Goal: Task Accomplishment & Management: Manage account settings

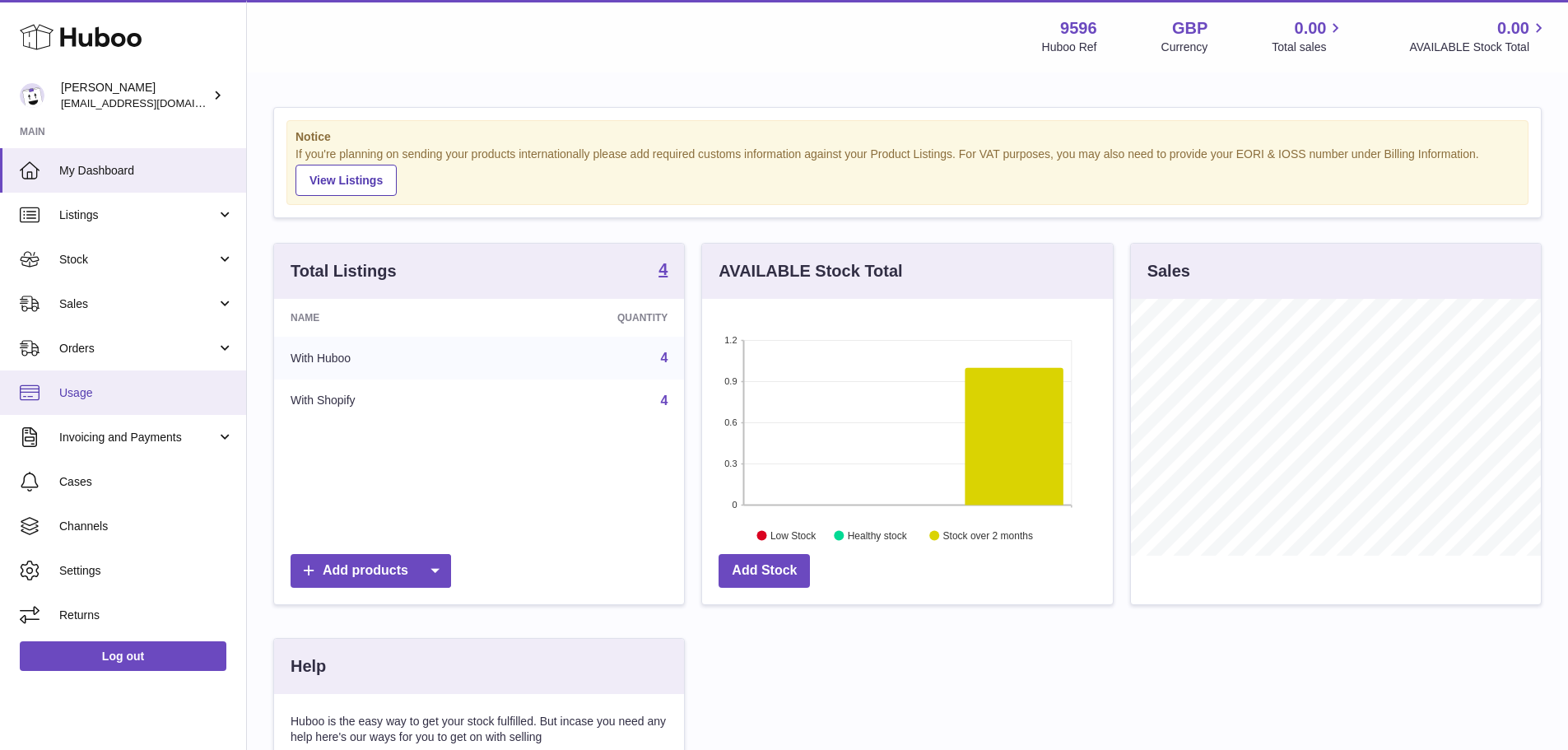
scroll to position [256, 411]
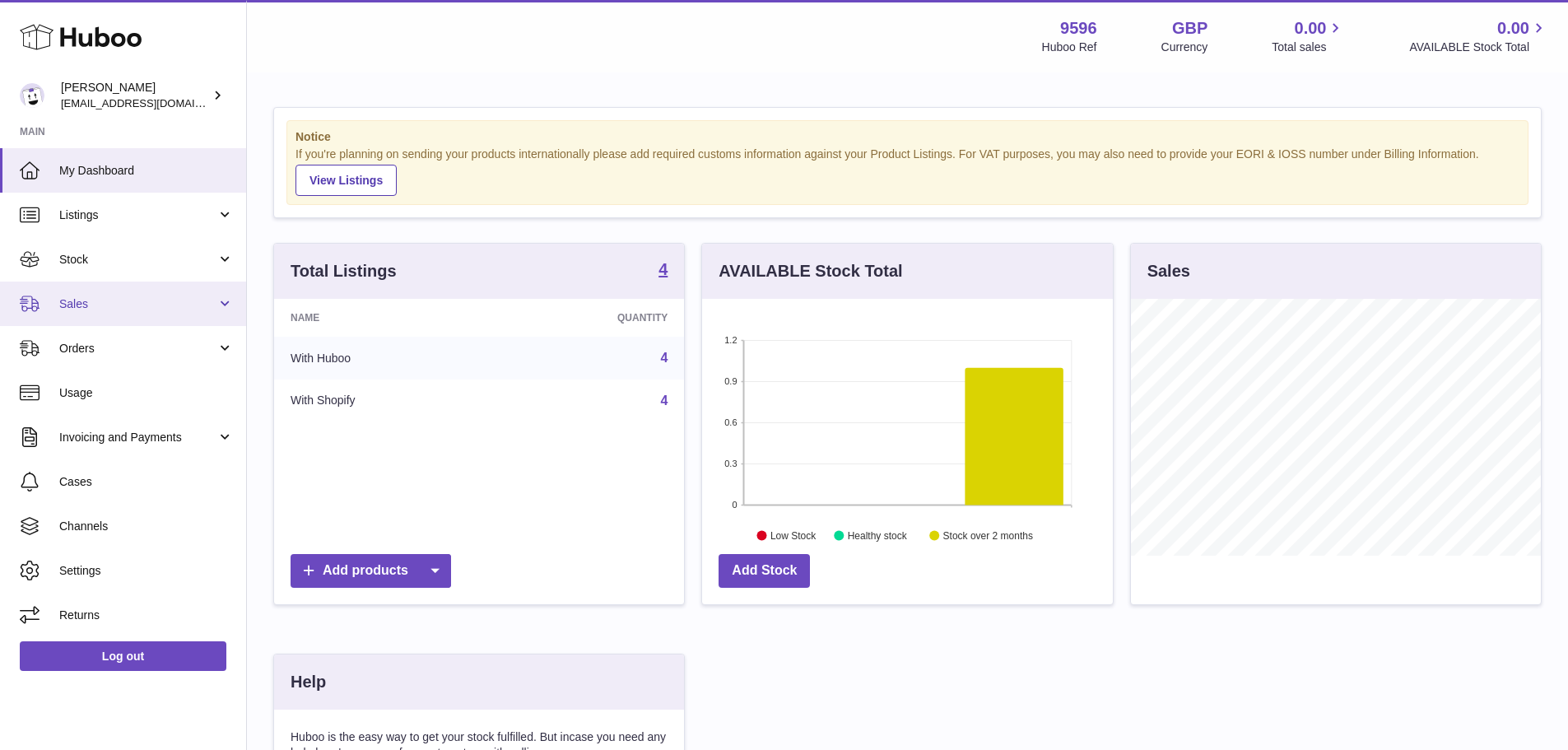
click at [167, 303] on span "Sales" at bounding box center [138, 304] width 157 height 16
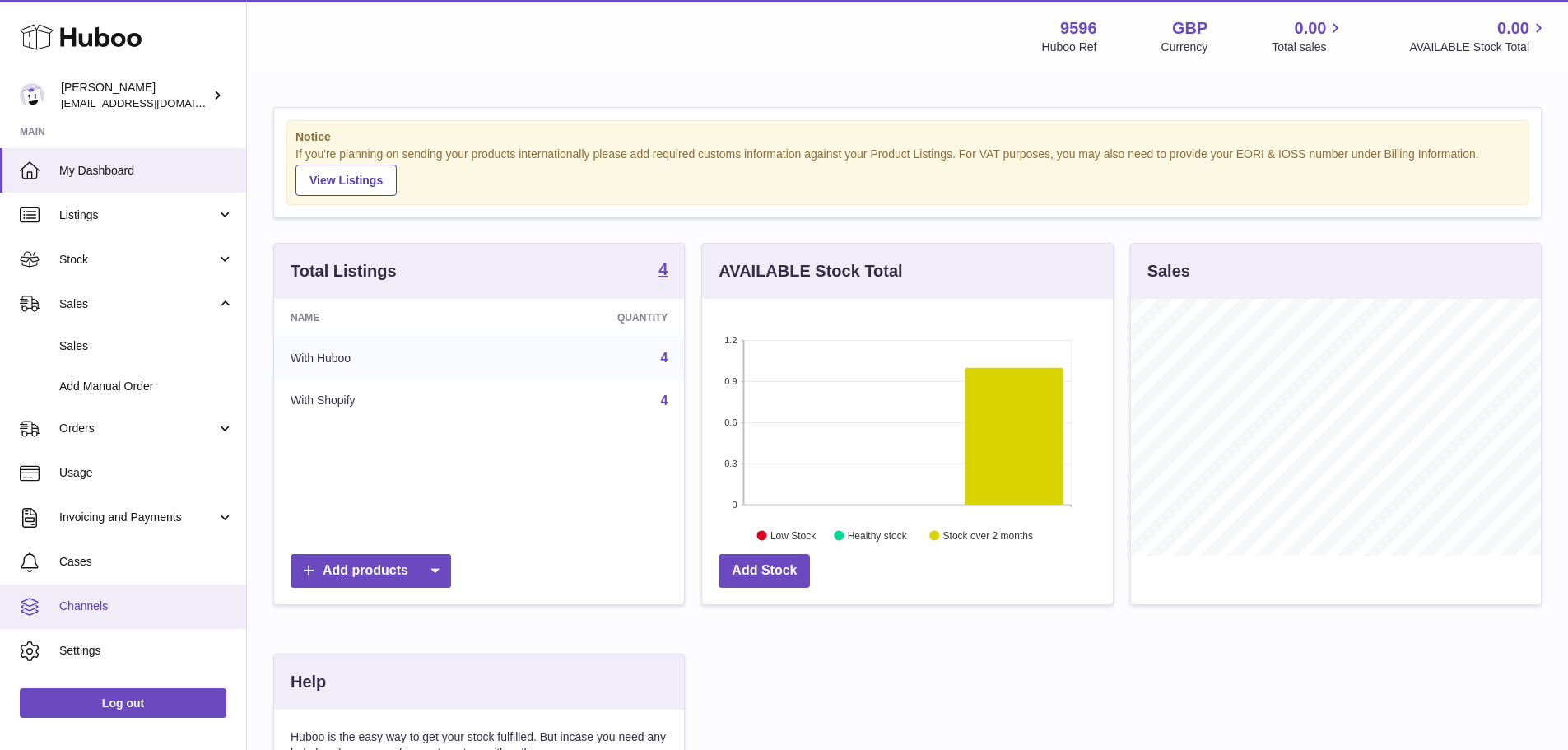
click at [147, 608] on span "Channels" at bounding box center [147, 606] width 174 height 16
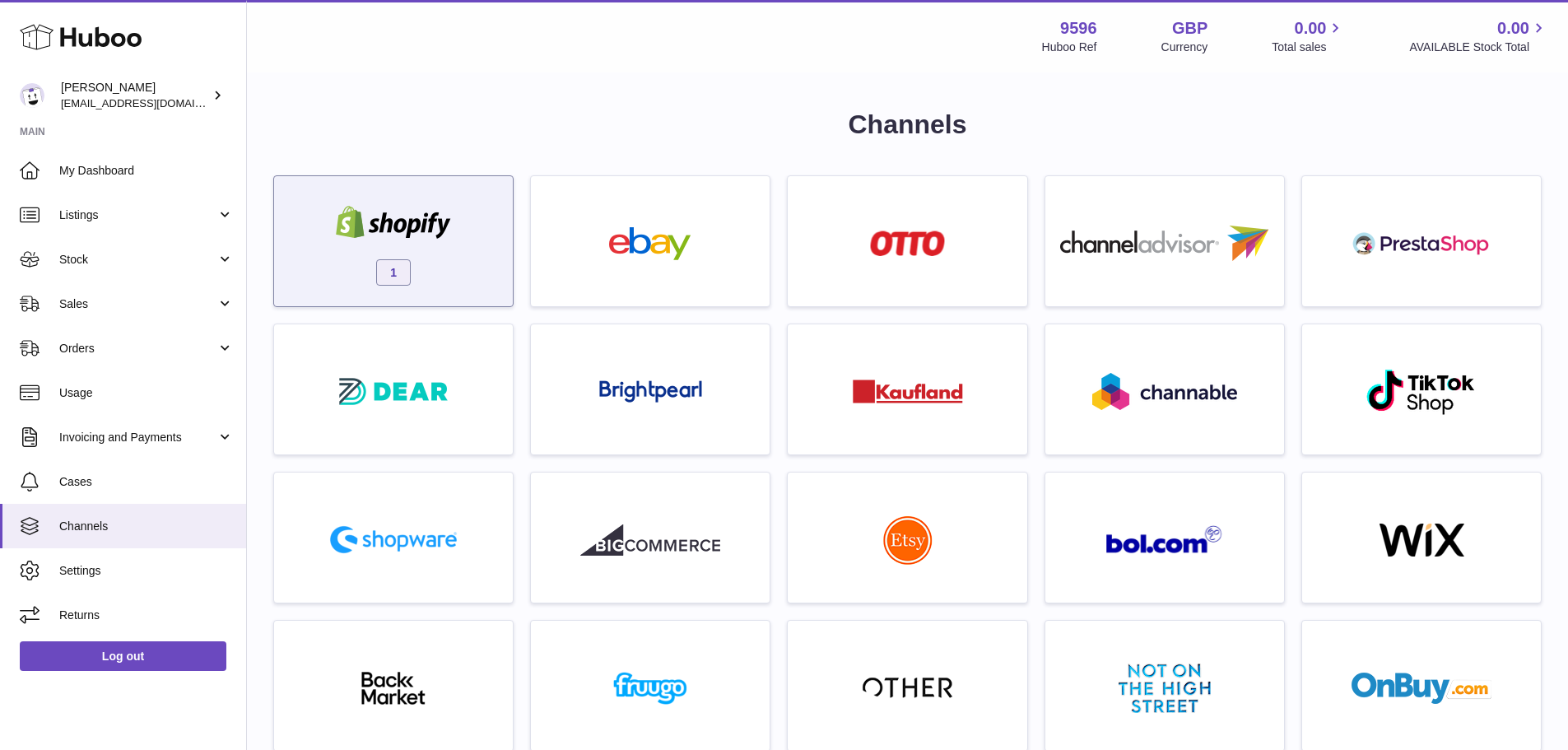
click at [495, 273] on div "1" at bounding box center [393, 245] width 222 height 105
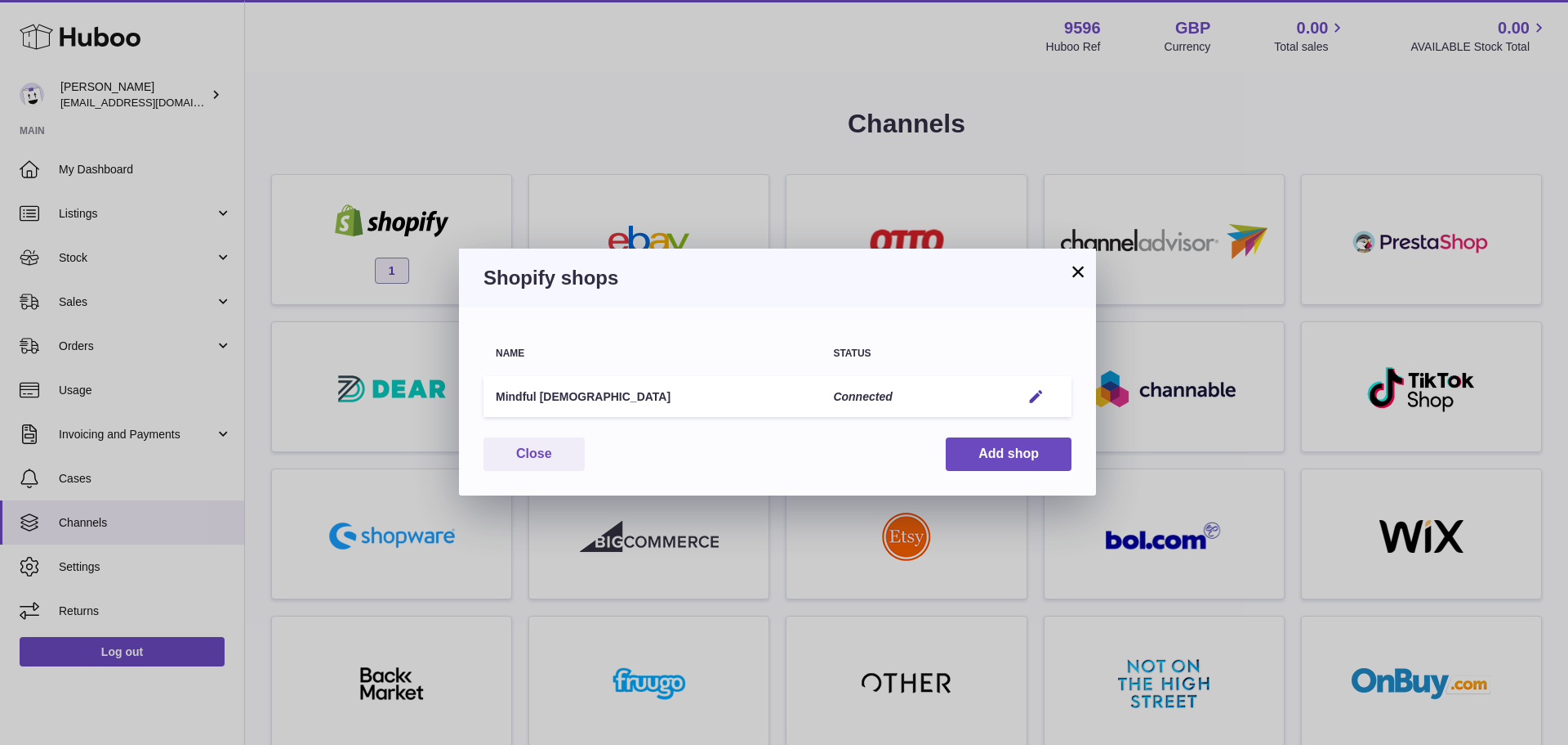
click at [1013, 396] on td "Edit" at bounding box center [1039, 396] width 63 height 41
click at [1037, 394] on em "button" at bounding box center [1036, 396] width 17 height 17
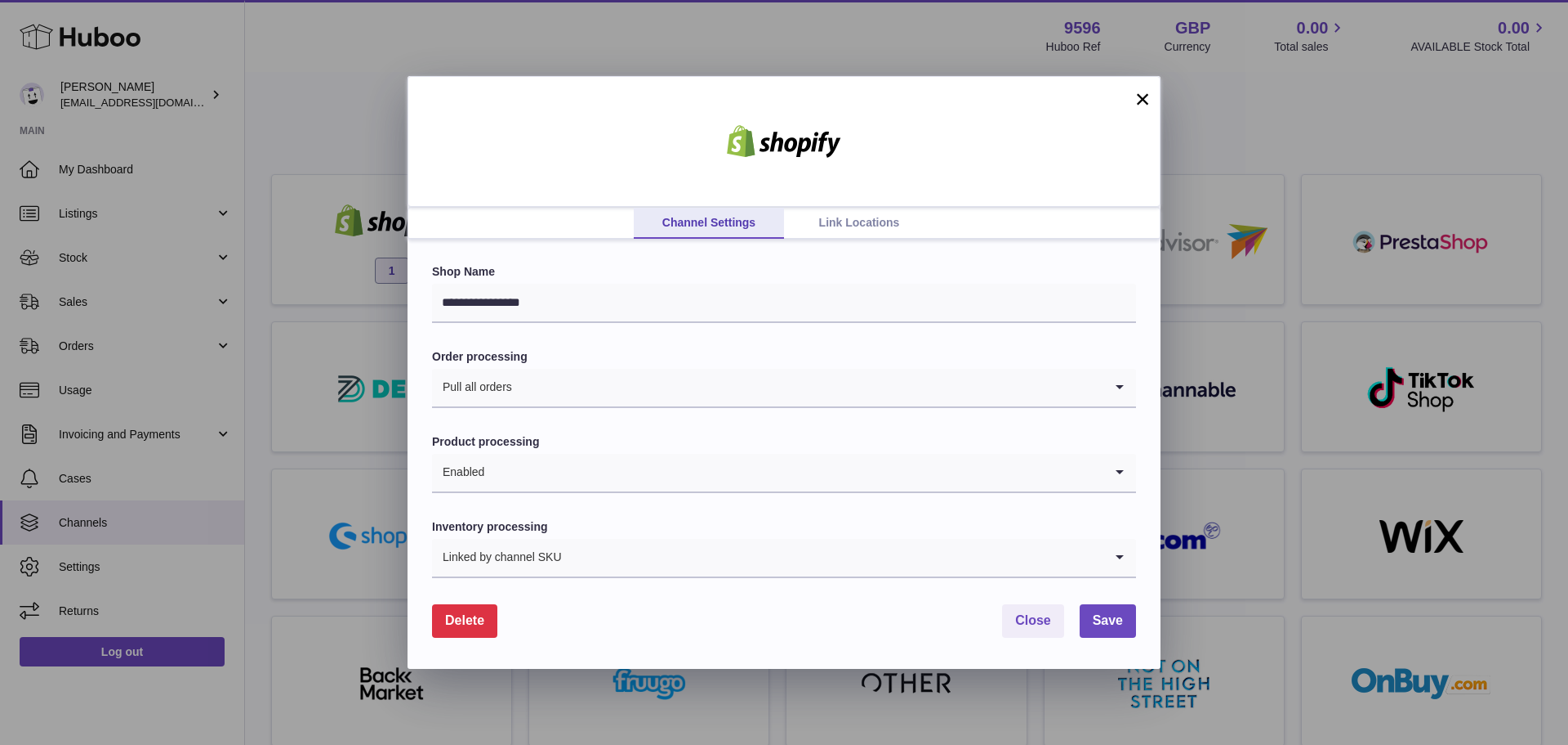
click at [860, 214] on link "Link Locations" at bounding box center [859, 223] width 150 height 31
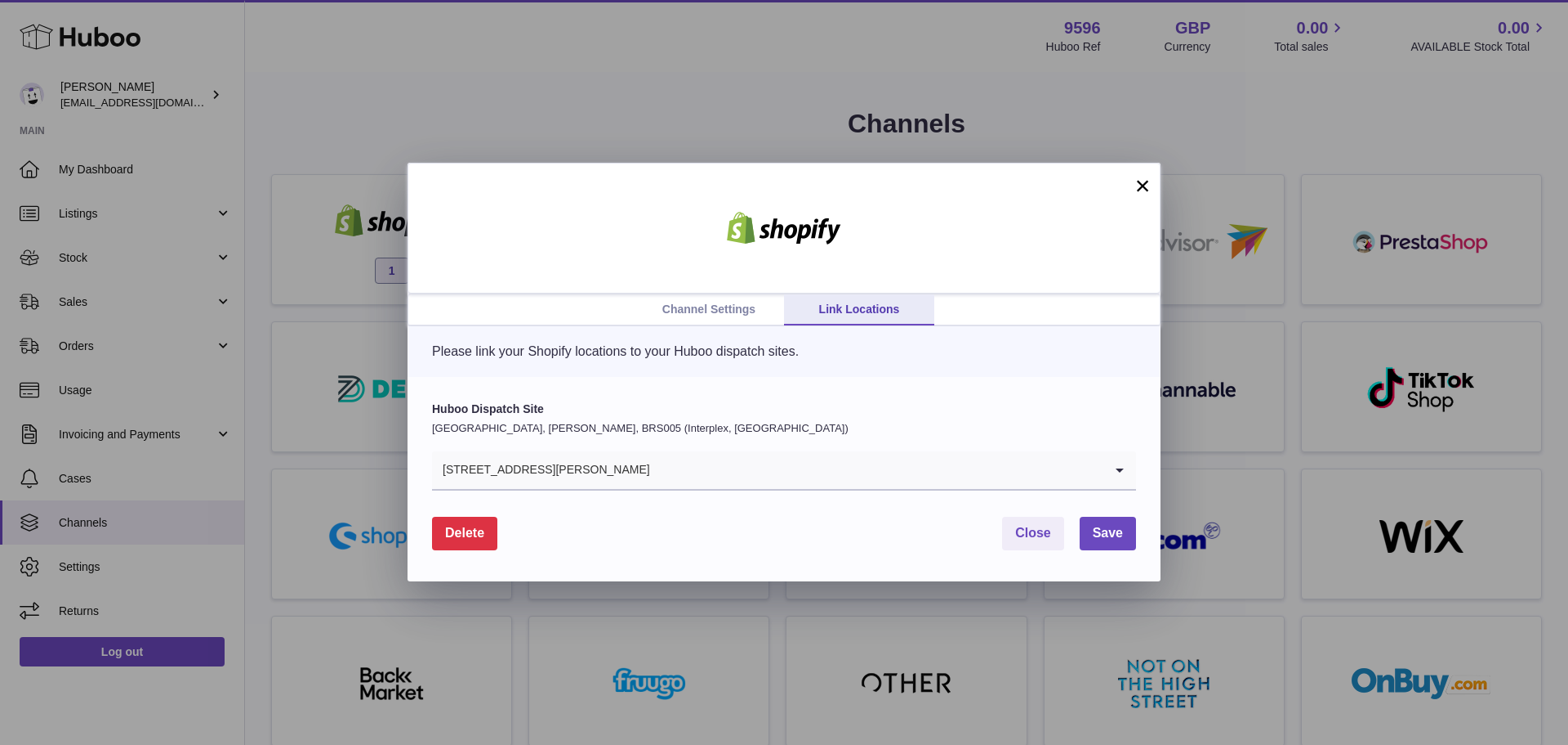
click at [823, 469] on input "Search for option" at bounding box center [877, 470] width 453 height 38
click at [284, 459] on div "Channel Settings Link Locations × Please link your Shopify locations to your Hu…" at bounding box center [784, 372] width 1568 height 745
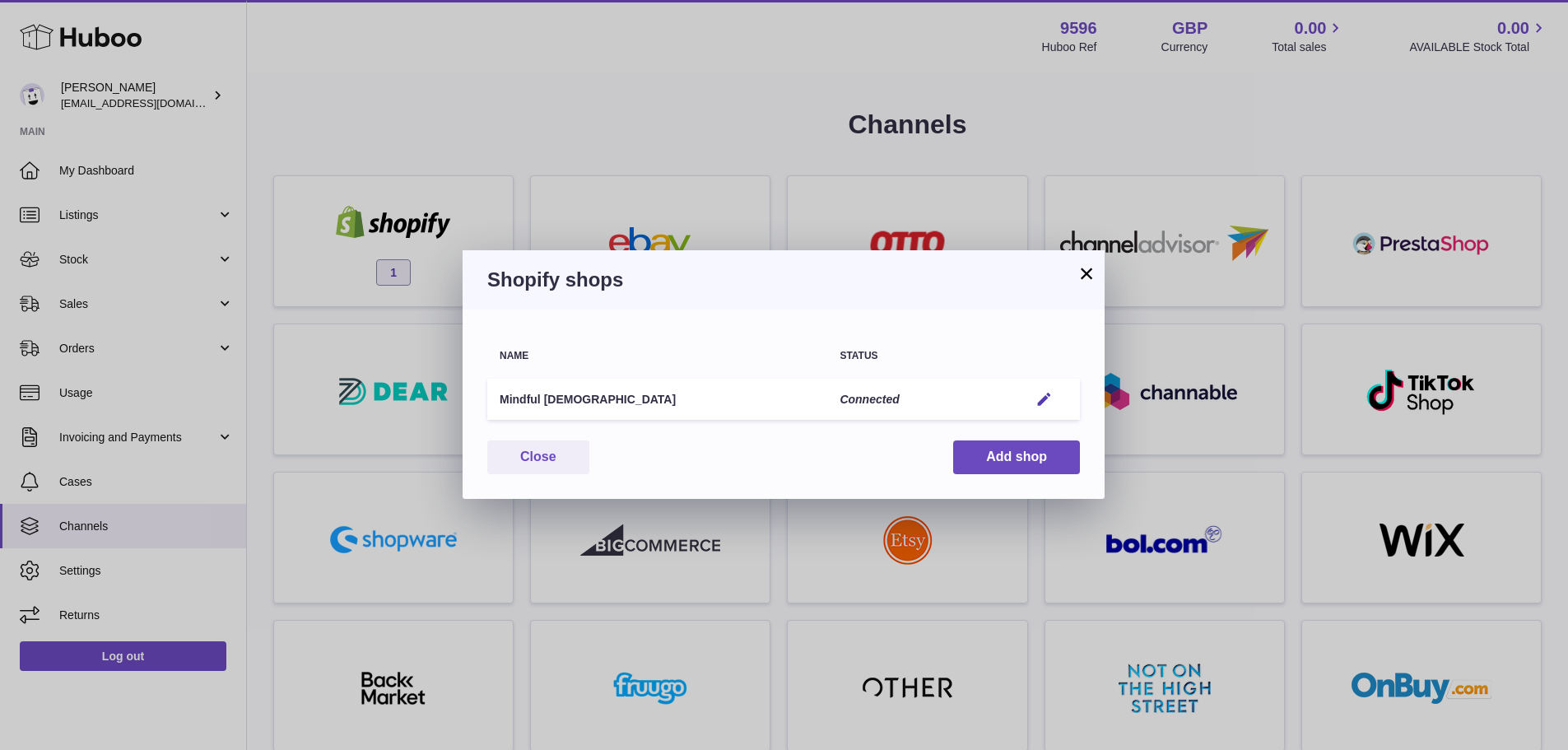
click at [1081, 274] on button "×" at bounding box center [1086, 272] width 20 height 20
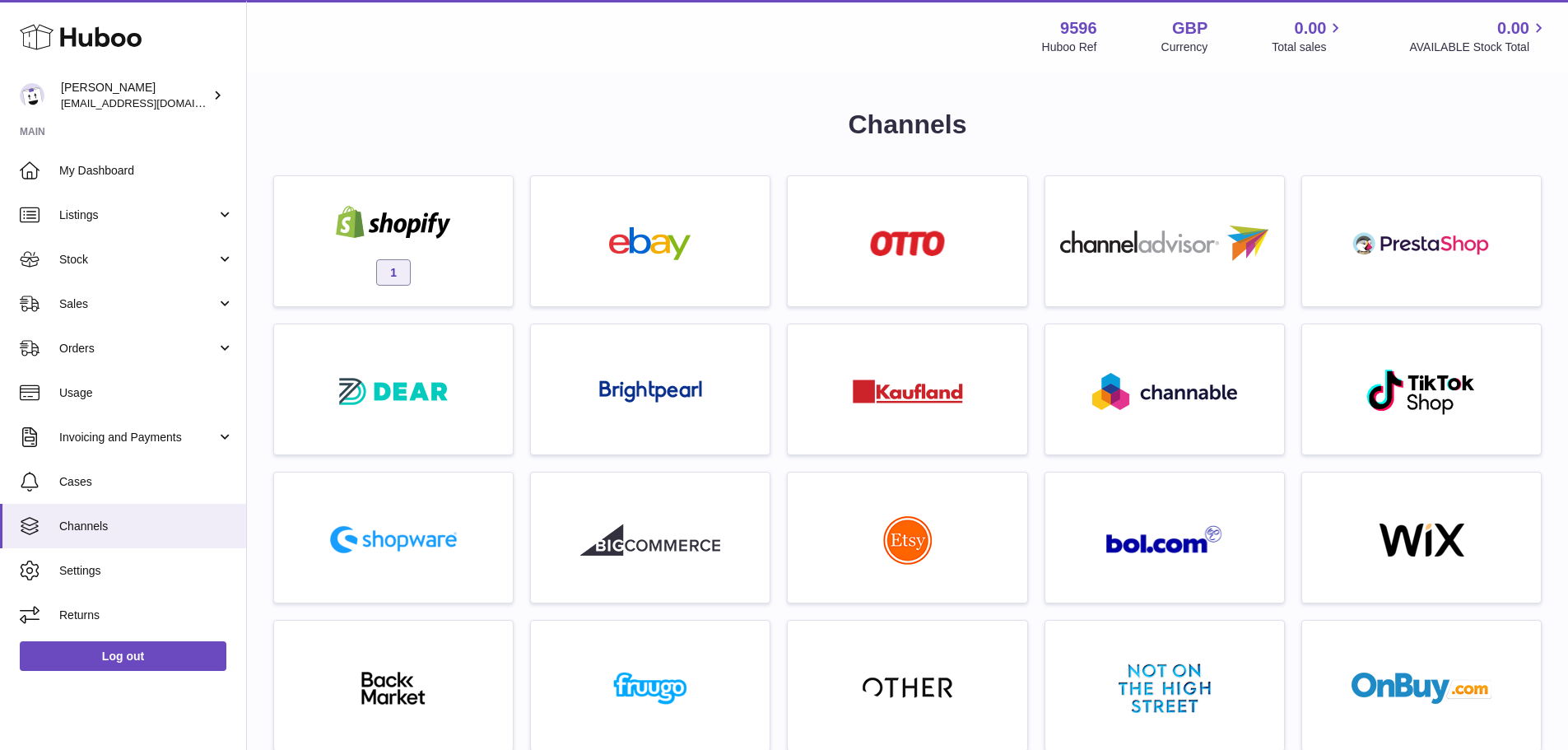
click at [1061, 21] on strong "9596" at bounding box center [1079, 27] width 37 height 22
copy strong "9596"
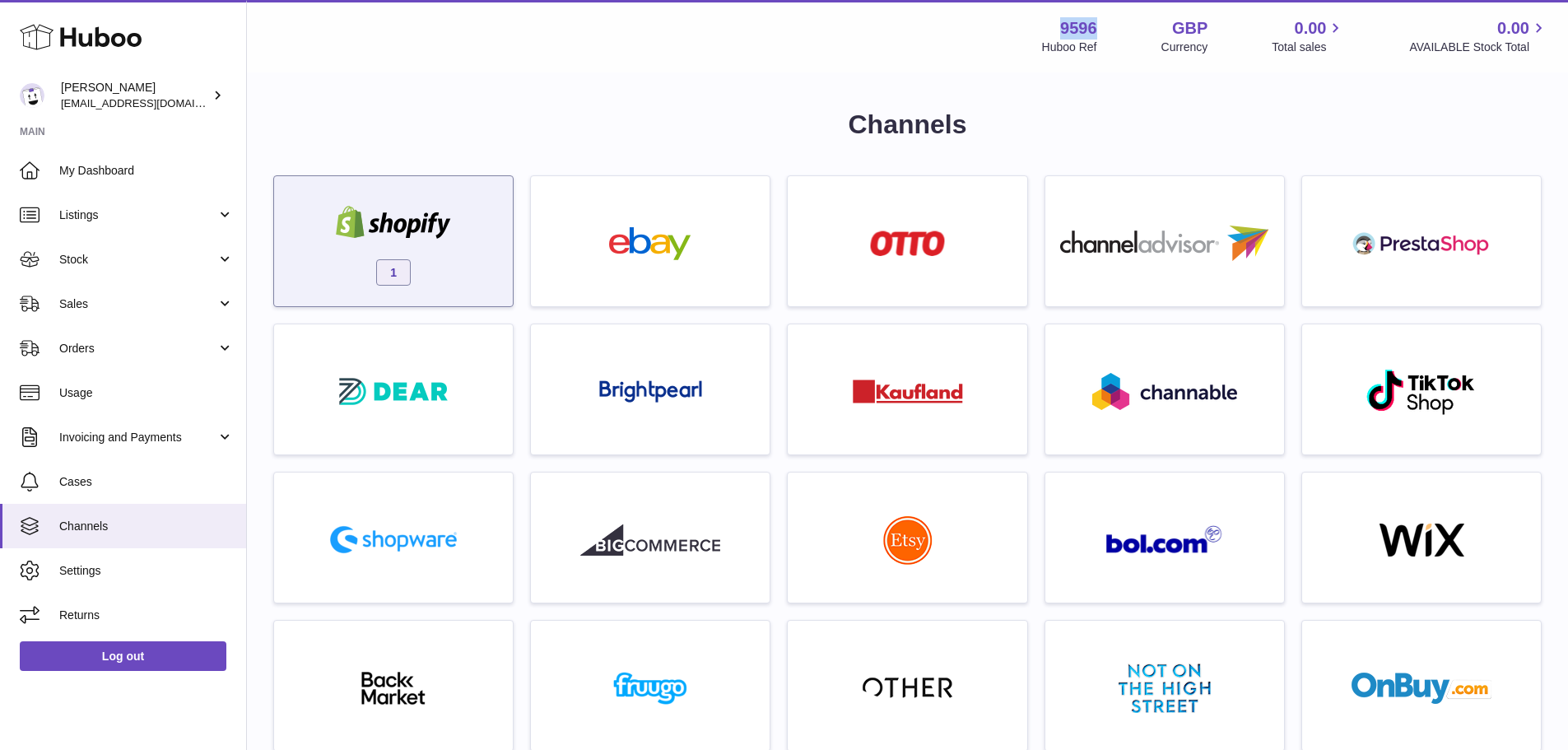
click at [472, 263] on div "1" at bounding box center [393, 245] width 222 height 105
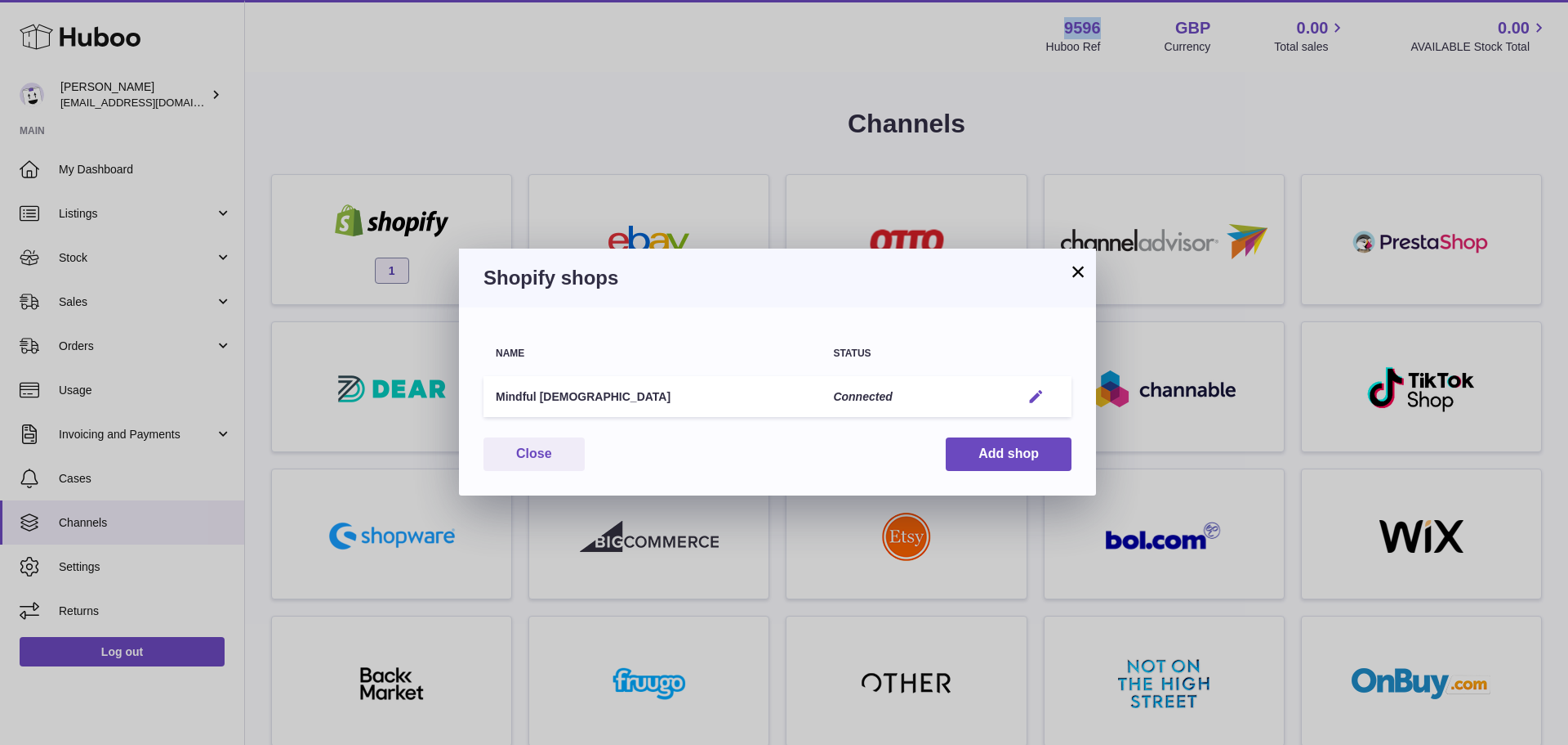
click at [1038, 396] on em "button" at bounding box center [1036, 396] width 17 height 17
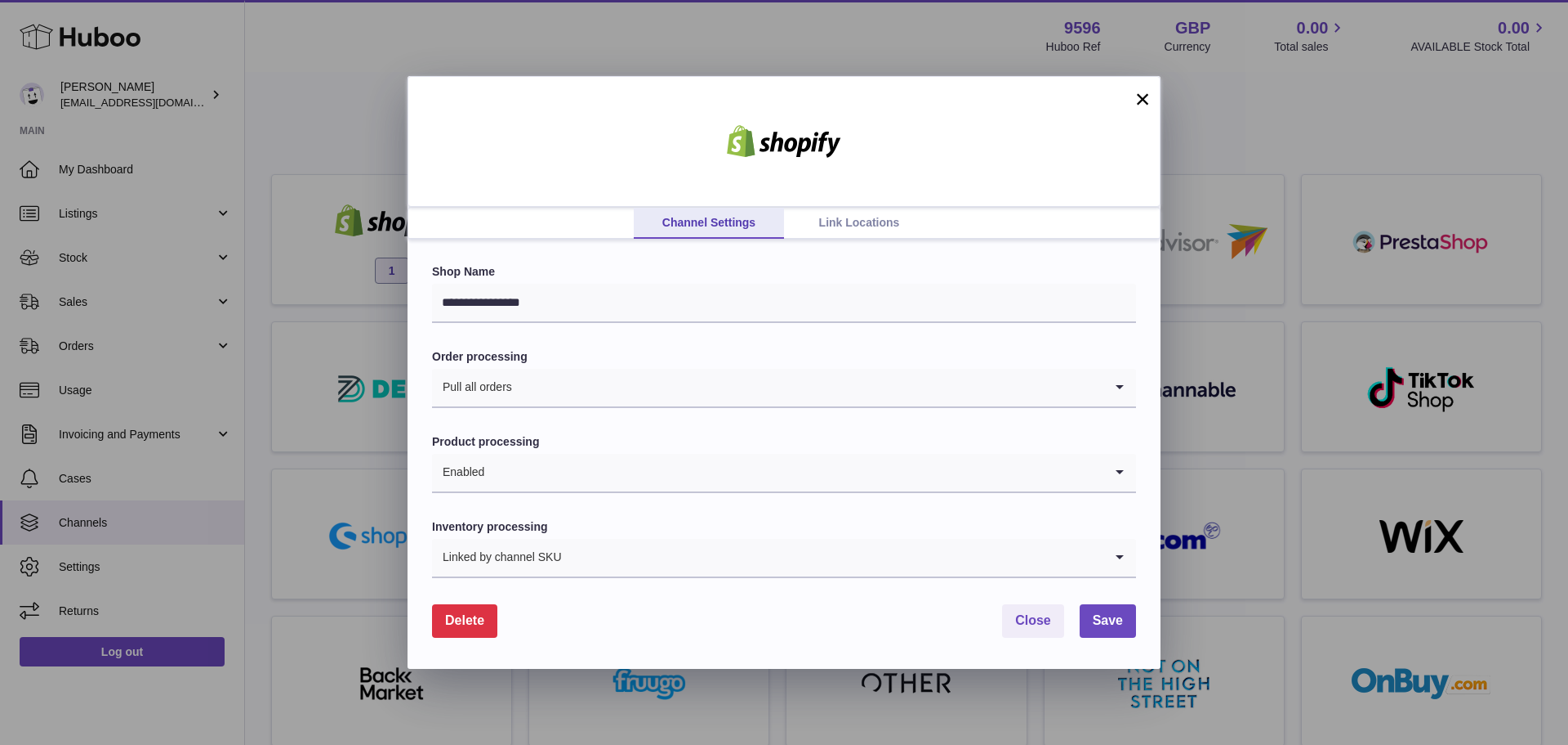
click at [826, 228] on link "Link Locations" at bounding box center [859, 223] width 150 height 31
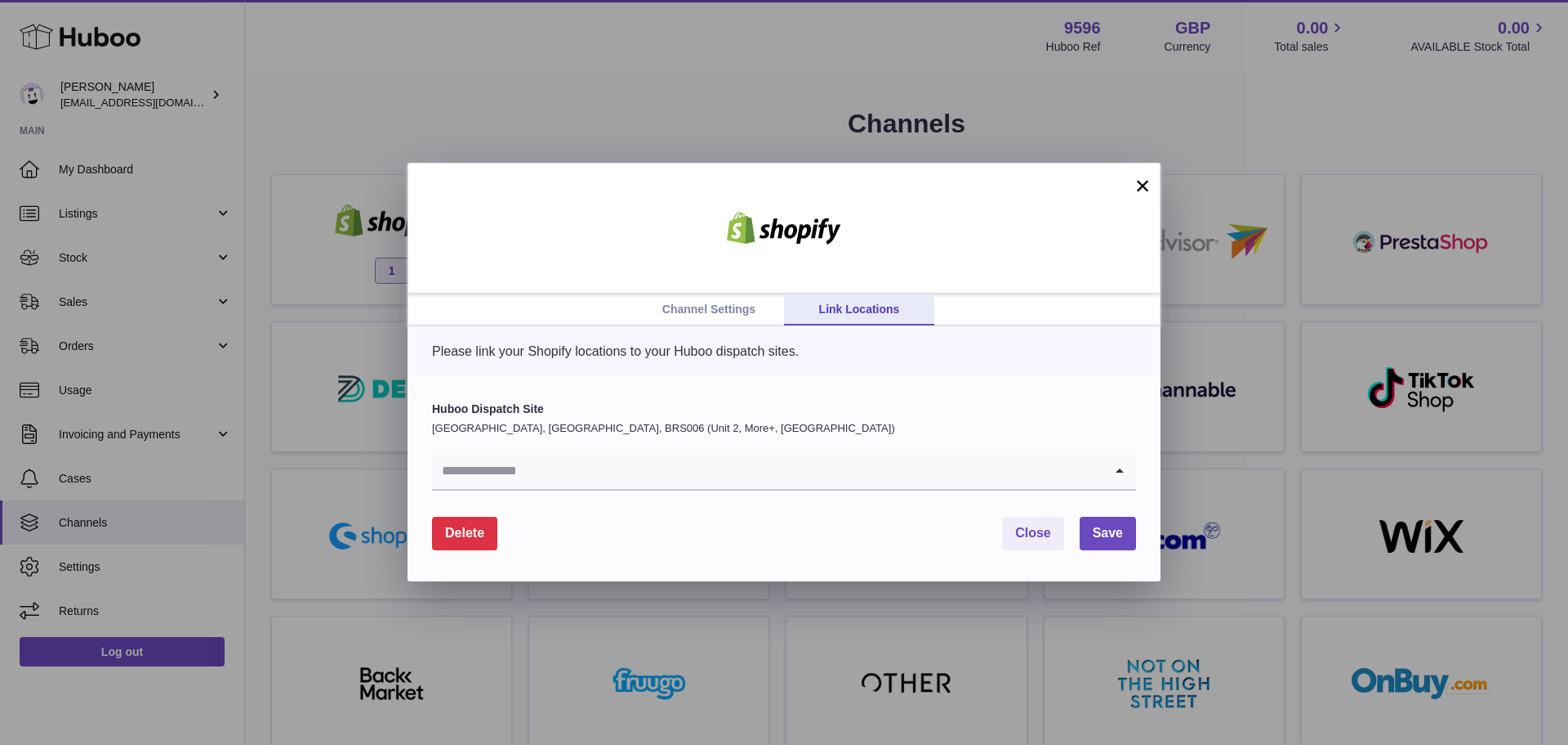
click at [776, 454] on input "Search for option" at bounding box center [767, 470] width 671 height 38
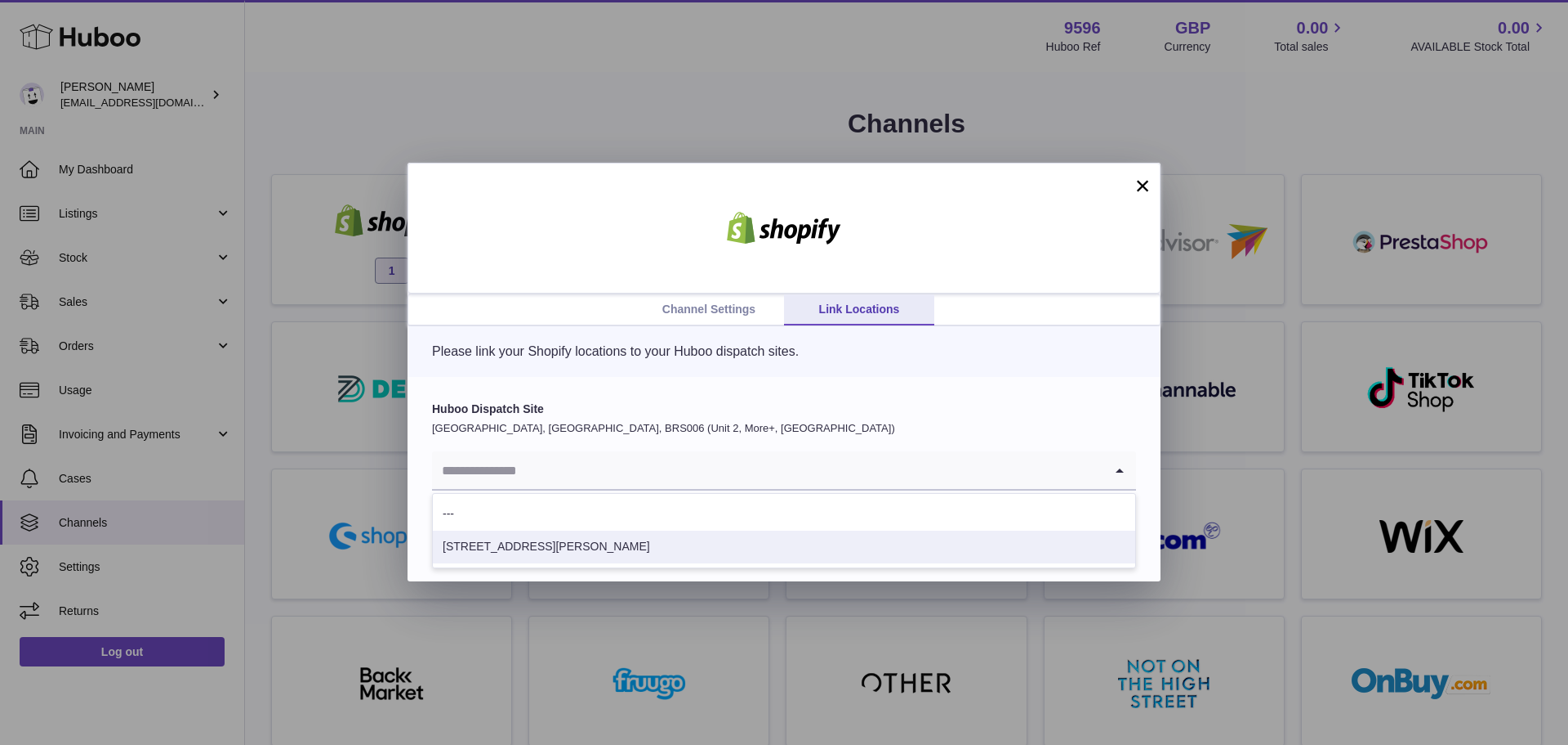
click at [733, 540] on li "71-75 Shelton Street" at bounding box center [784, 547] width 702 height 33
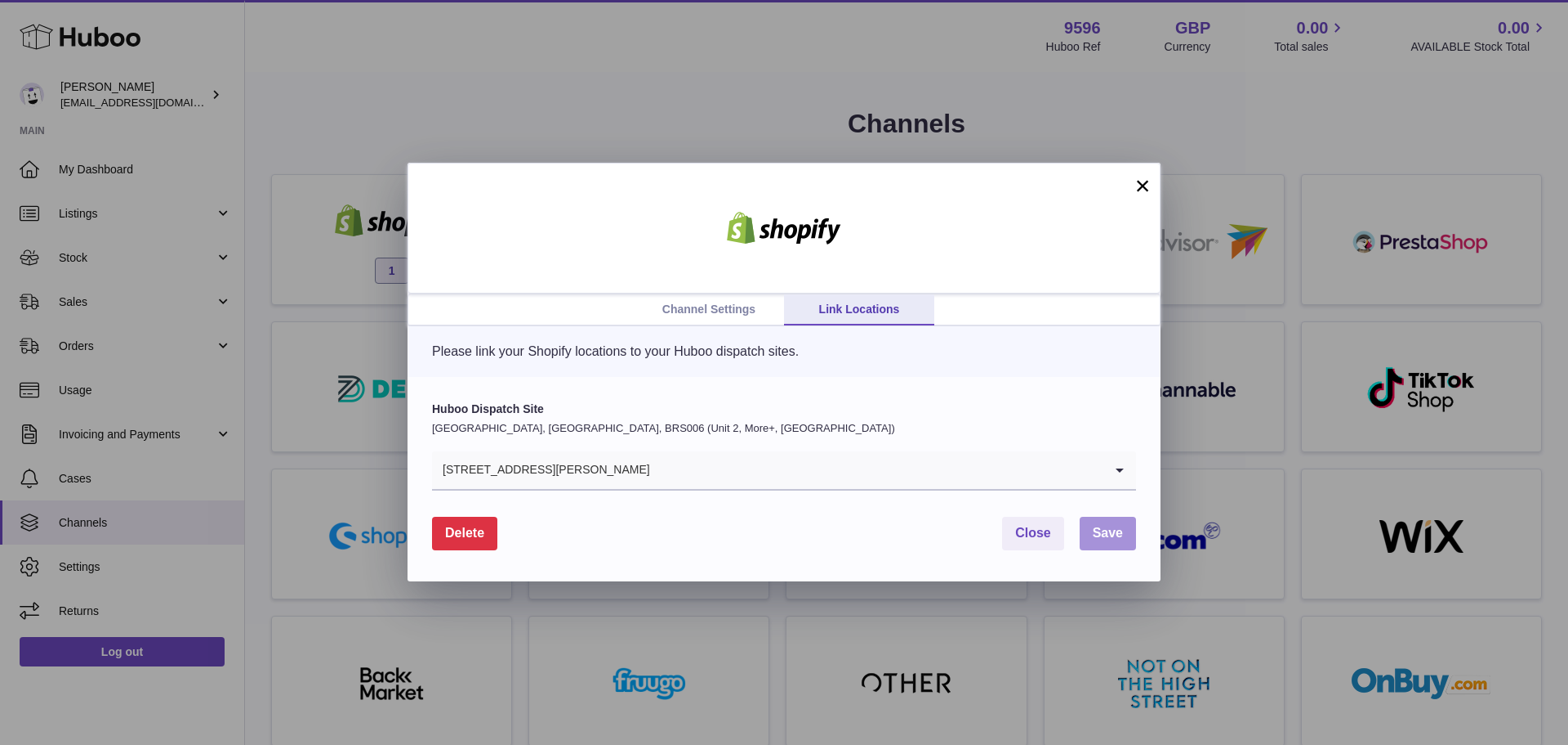
click at [1093, 528] on span "Save" at bounding box center [1108, 532] width 30 height 14
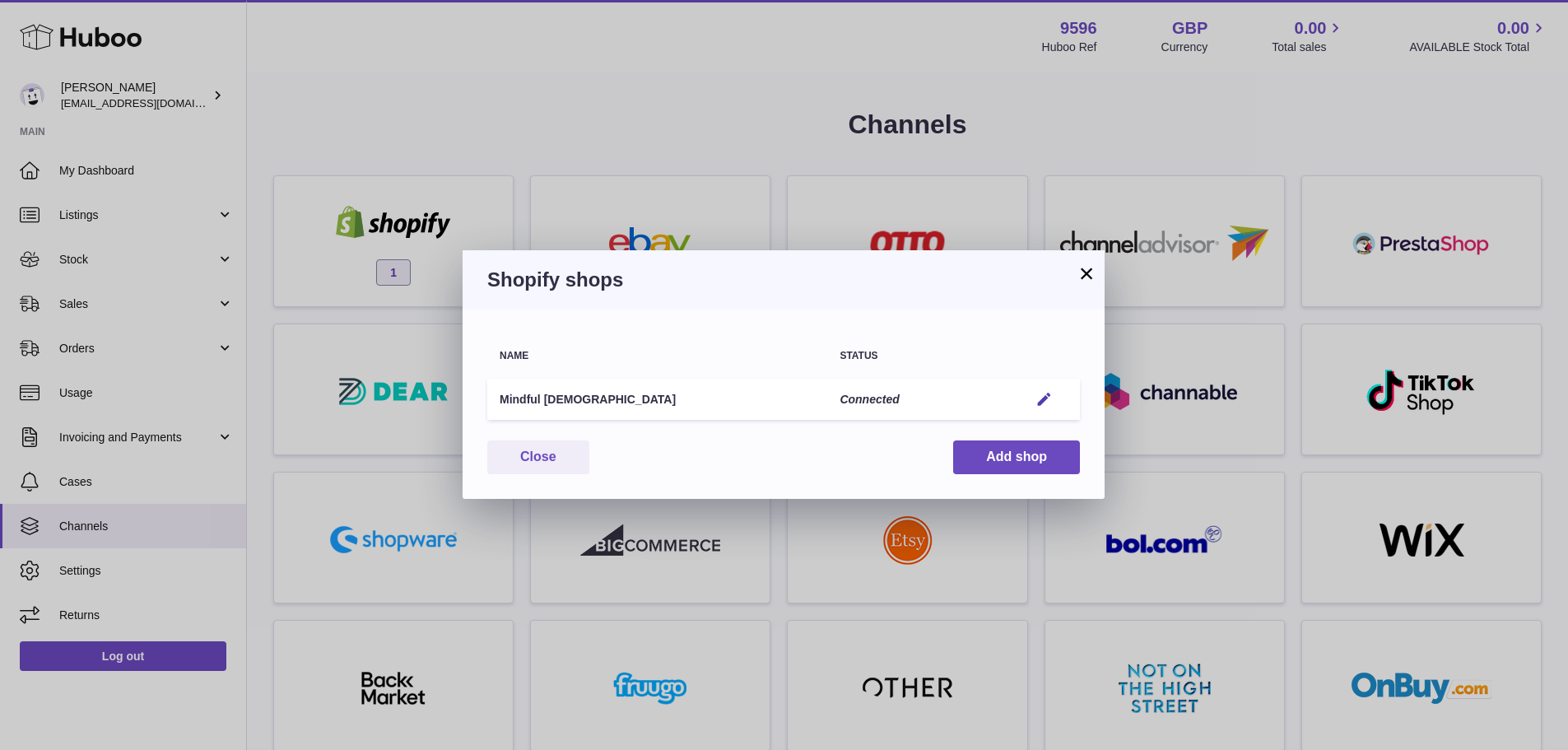
click at [1084, 270] on button "×" at bounding box center [1086, 272] width 20 height 20
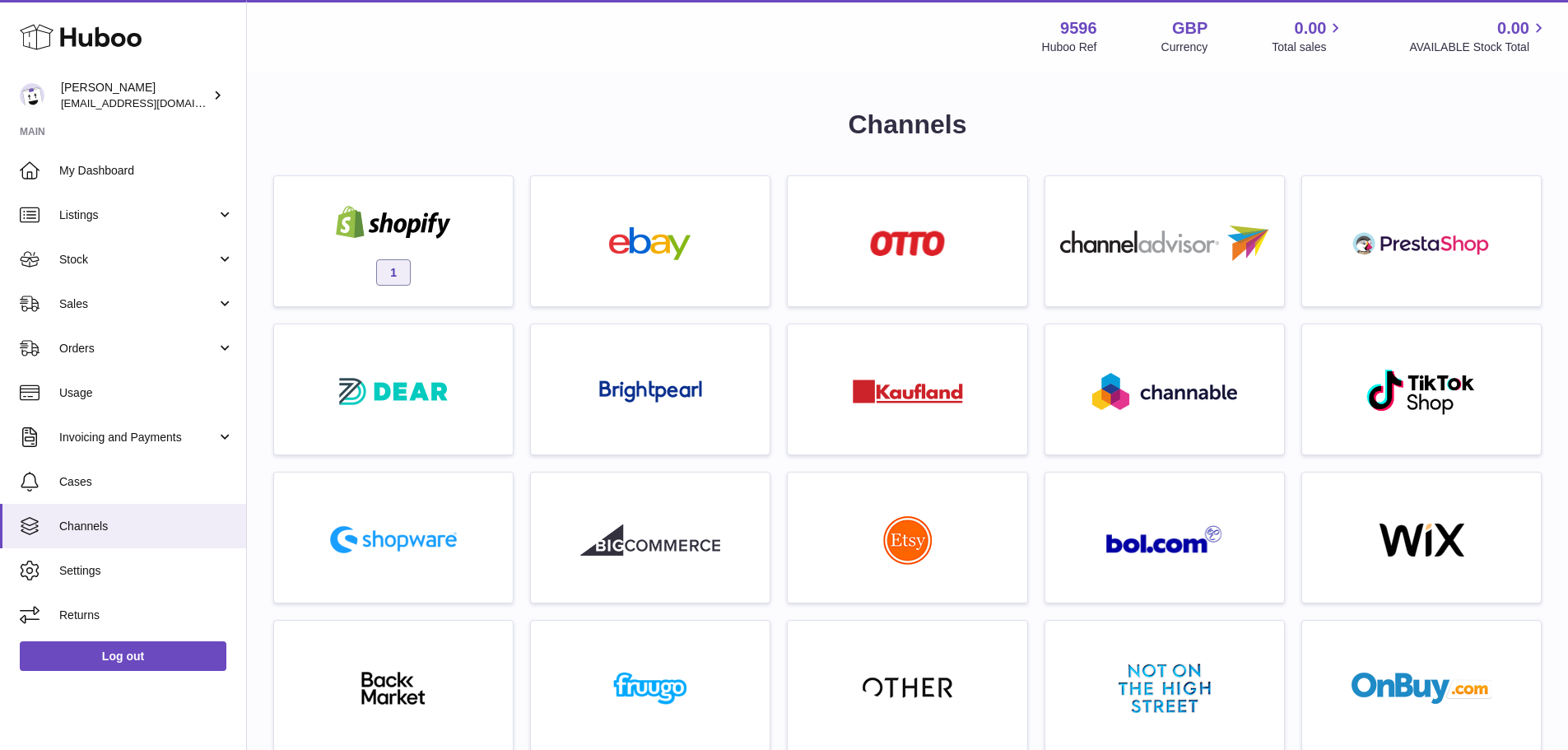
click at [1073, 20] on strong "9596" at bounding box center [1079, 27] width 37 height 22
copy strong "9596"
